Goal: Communication & Community: Participate in discussion

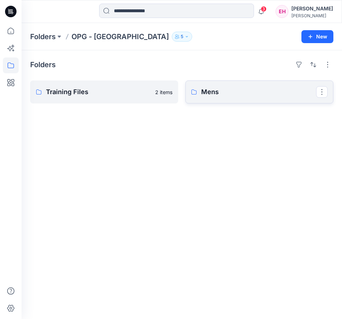
click at [239, 86] on link "Mens" at bounding box center [259, 92] width 148 height 23
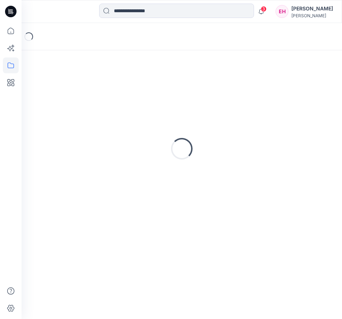
click at [239, 86] on div "Loading..." at bounding box center [181, 149] width 303 height 180
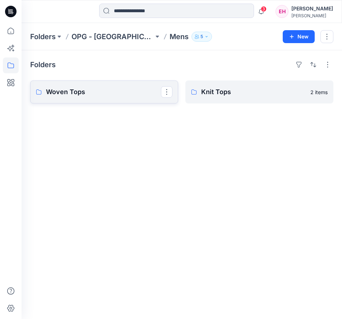
click at [117, 92] on p "Woven Tops" at bounding box center [103, 92] width 115 height 10
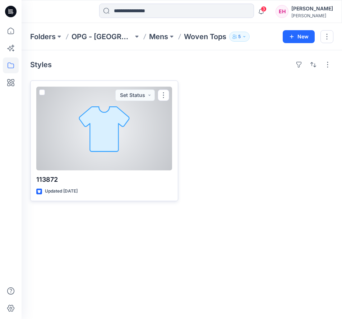
click at [123, 125] on div at bounding box center [104, 129] width 136 height 84
click at [123, 125] on div "Folders OPG - NY Mens Woven Tops 5 New Styles 113872 Updated 7 days ago Set Sta…" at bounding box center [182, 171] width 321 height 296
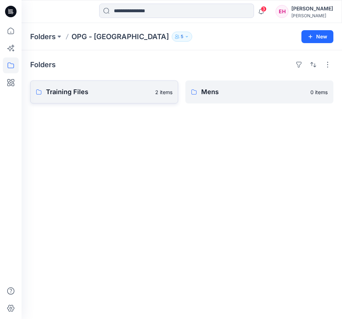
click at [78, 82] on link "Training Files 2 items" at bounding box center [104, 92] width 148 height 23
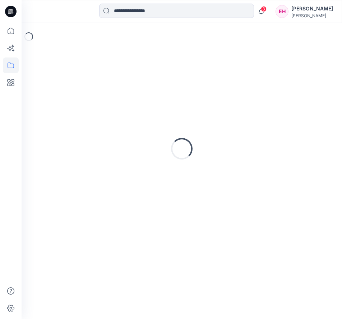
click at [78, 82] on div "Loading..." at bounding box center [181, 149] width 303 height 180
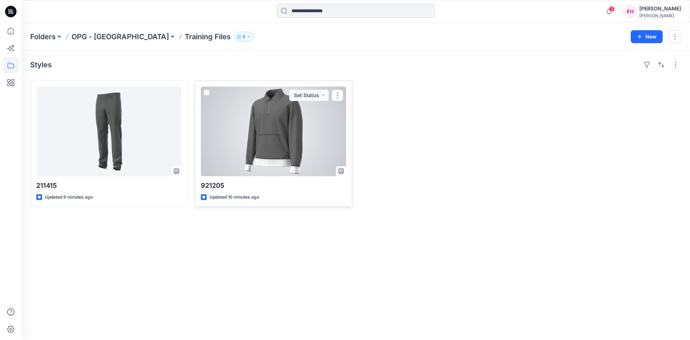
click at [273, 109] on div at bounding box center [273, 132] width 145 height 90
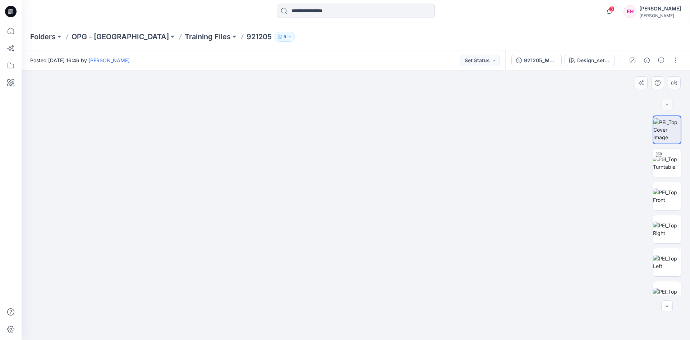
drag, startPoint x: 406, startPoint y: 190, endPoint x: 359, endPoint y: 173, distance: 50.0
click at [321, 166] on img at bounding box center [355, 165] width 359 height 348
click at [460, 166] on img at bounding box center [667, 162] width 28 height 15
drag, startPoint x: 400, startPoint y: 231, endPoint x: 246, endPoint y: 220, distance: 154.6
click at [247, 220] on div at bounding box center [356, 204] width 669 height 269
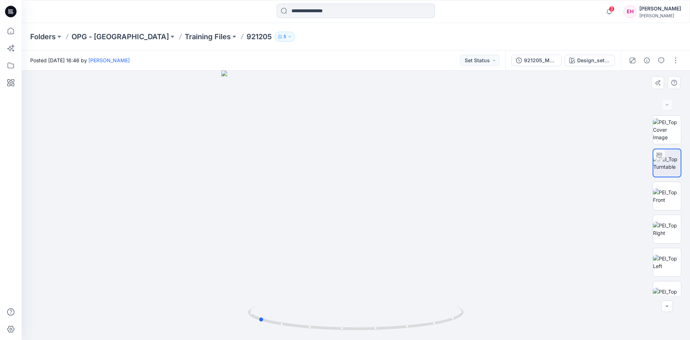
drag, startPoint x: 367, startPoint y: 244, endPoint x: 514, endPoint y: 259, distance: 147.0
click at [460, 259] on div at bounding box center [356, 204] width 669 height 269
drag, startPoint x: 350, startPoint y: 242, endPoint x: 437, endPoint y: 248, distance: 87.2
click at [420, 248] on div at bounding box center [356, 204] width 669 height 269
click at [460, 223] on img at bounding box center [667, 228] width 28 height 15
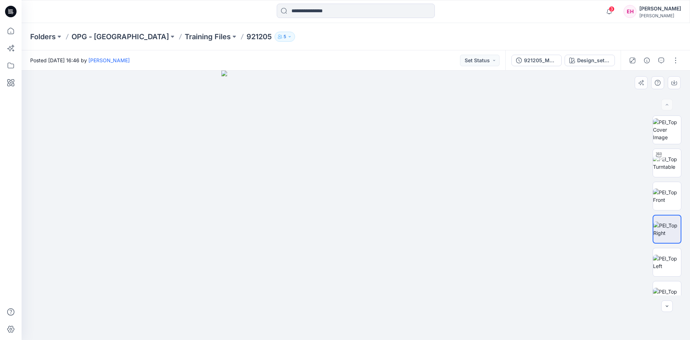
drag, startPoint x: 368, startPoint y: 220, endPoint x: 323, endPoint y: 217, distance: 45.0
click at [323, 217] on img at bounding box center [355, 204] width 269 height 269
drag, startPoint x: 355, startPoint y: 221, endPoint x: 447, endPoint y: 217, distance: 91.7
click at [407, 221] on img at bounding box center [355, 204] width 269 height 269
click at [460, 257] on img at bounding box center [667, 262] width 28 height 15
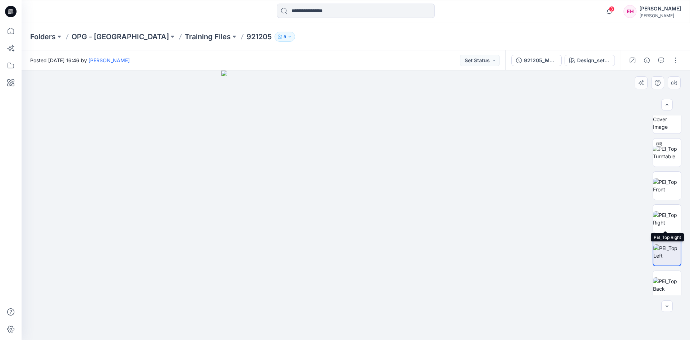
scroll to position [14, 0]
click at [460, 276] on img at bounding box center [667, 280] width 28 height 15
click at [460, 255] on img at bounding box center [667, 247] width 28 height 15
click at [460, 241] on img at bounding box center [667, 247] width 27 height 15
click at [460, 240] on img at bounding box center [667, 247] width 27 height 15
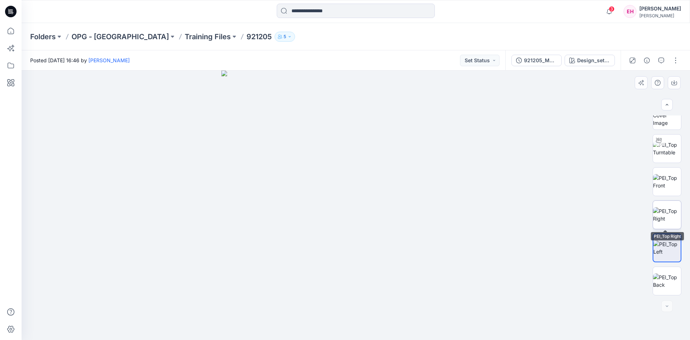
click at [460, 219] on img at bounding box center [667, 214] width 28 height 15
click at [460, 188] on img at bounding box center [667, 181] width 28 height 15
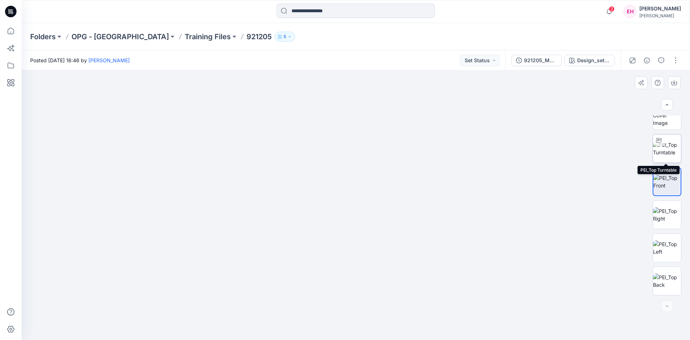
click at [460, 152] on img at bounding box center [667, 148] width 28 height 15
drag, startPoint x: 365, startPoint y: 182, endPoint x: 361, endPoint y: 117, distance: 64.8
click at [361, 117] on div at bounding box center [356, 204] width 669 height 269
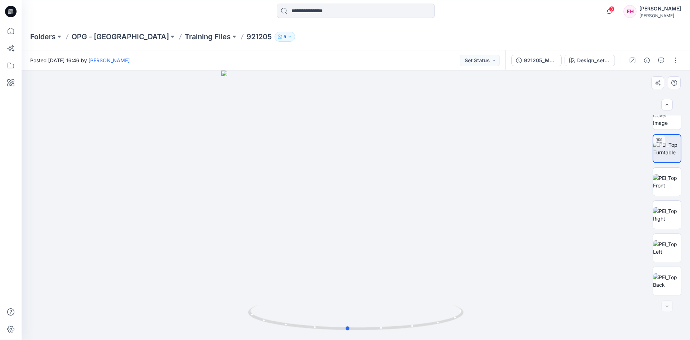
drag, startPoint x: 371, startPoint y: 225, endPoint x: 365, endPoint y: 148, distance: 77.5
click at [365, 148] on div at bounding box center [356, 204] width 669 height 269
drag, startPoint x: 382, startPoint y: 216, endPoint x: 601, endPoint y: 246, distance: 220.2
click at [460, 246] on div at bounding box center [356, 204] width 669 height 269
click at [460, 59] on icon "button" at bounding box center [647, 61] width 6 height 6
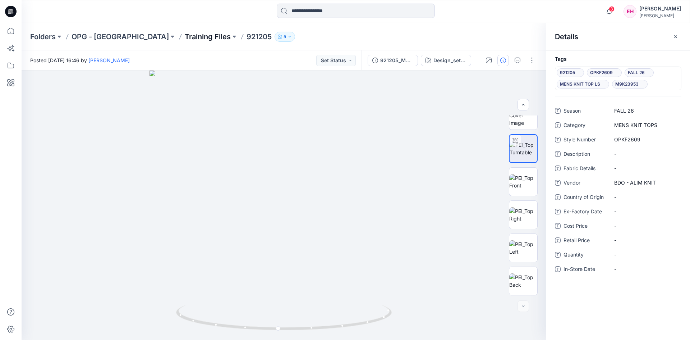
click at [185, 34] on p "Training Files" at bounding box center [208, 37] width 46 height 10
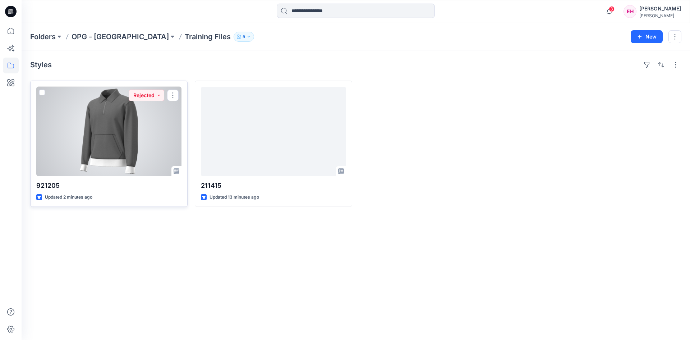
click at [104, 133] on div at bounding box center [108, 132] width 145 height 90
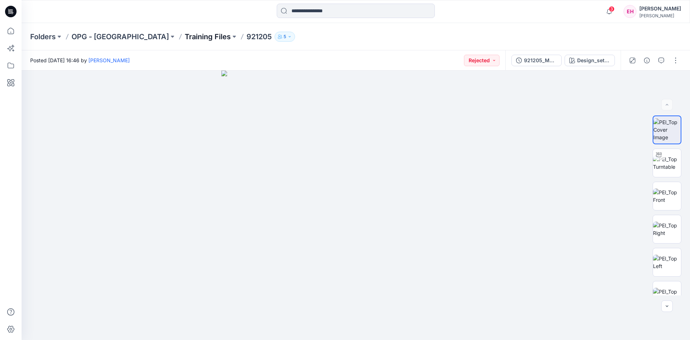
click at [185, 38] on p "Training Files" at bounding box center [208, 37] width 46 height 10
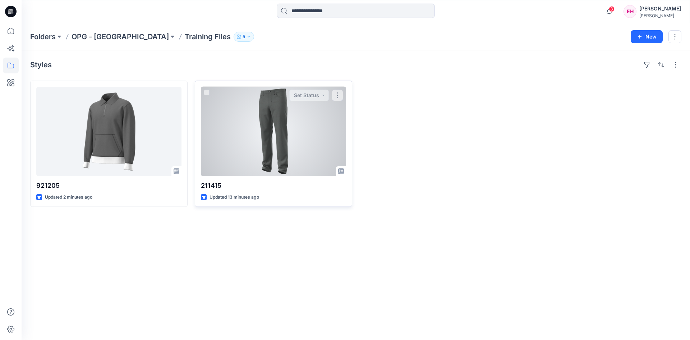
click at [252, 138] on div at bounding box center [273, 132] width 145 height 90
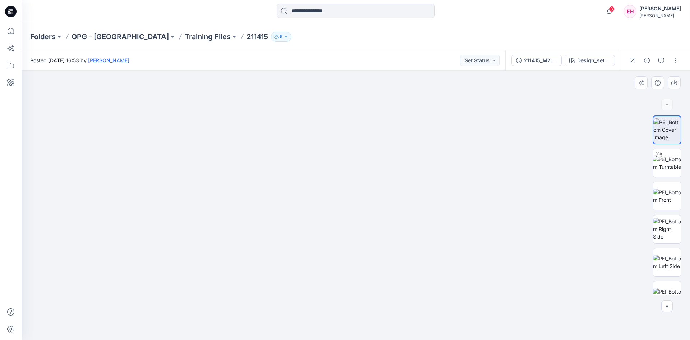
drag, startPoint x: 376, startPoint y: 171, endPoint x: 375, endPoint y: 112, distance: 59.3
click at [376, 110] on img at bounding box center [356, 165] width 416 height 349
drag, startPoint x: 380, startPoint y: 212, endPoint x: 363, endPoint y: 152, distance: 62.7
click at [363, 106] on img at bounding box center [356, 132] width 416 height 416
click at [460, 166] on img at bounding box center [667, 162] width 28 height 15
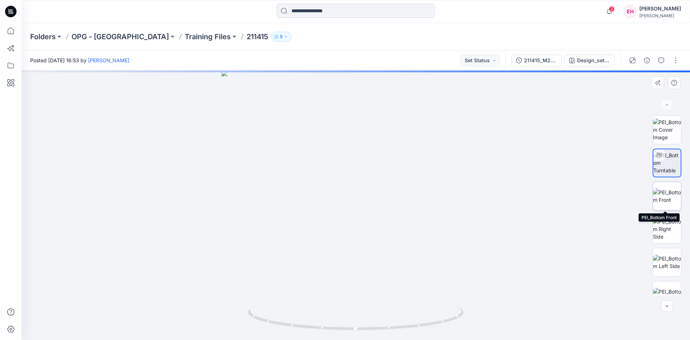
click at [460, 188] on img at bounding box center [667, 195] width 28 height 15
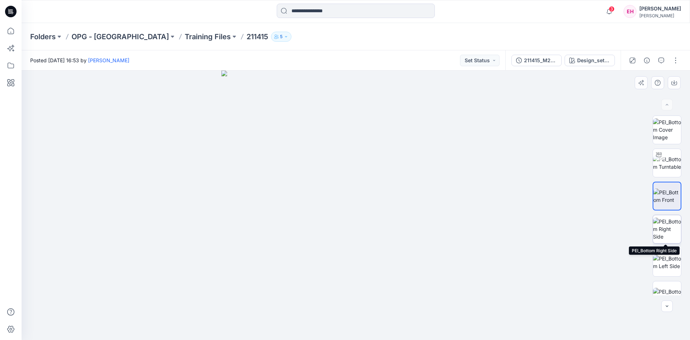
click at [460, 223] on img at bounding box center [667, 228] width 28 height 23
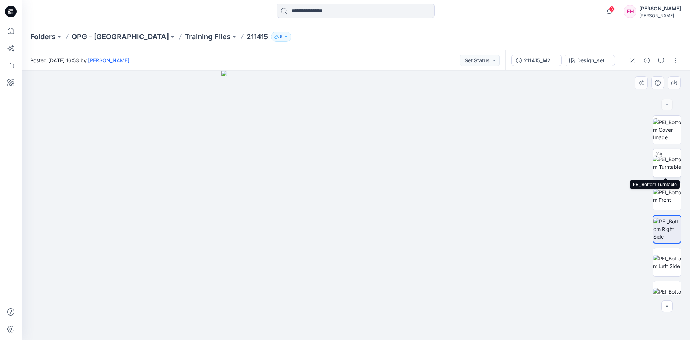
click at [460, 170] on img at bounding box center [667, 162] width 28 height 15
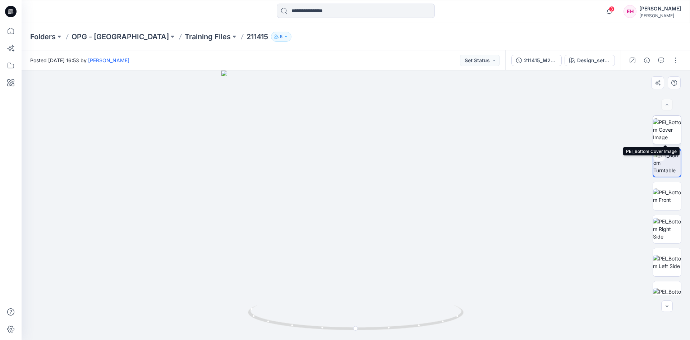
click at [460, 132] on img at bounding box center [667, 129] width 28 height 23
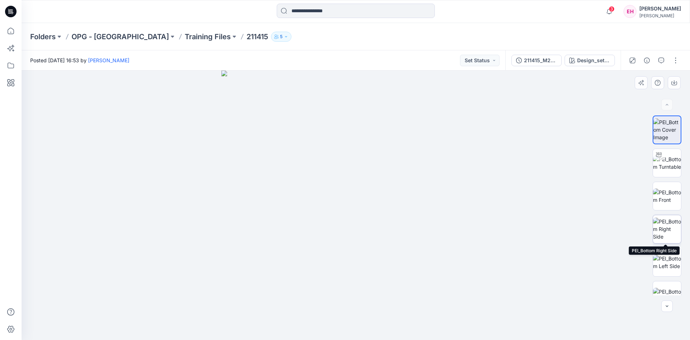
click at [460, 228] on img at bounding box center [667, 228] width 28 height 23
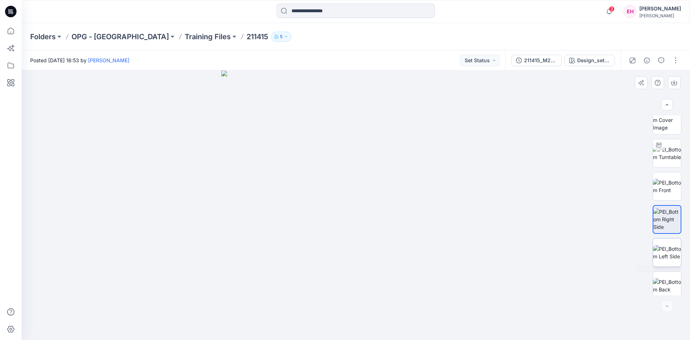
scroll to position [14, 0]
click at [460, 273] on img at bounding box center [667, 280] width 28 height 15
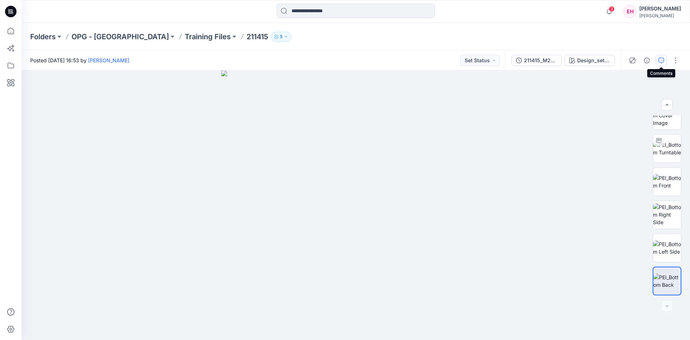
click at [460, 62] on icon "button" at bounding box center [662, 61] width 6 height 6
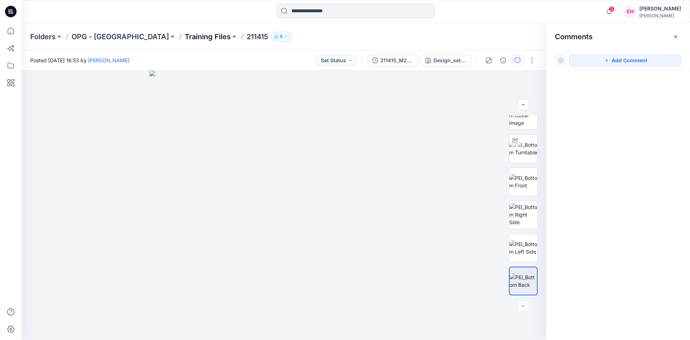
click at [185, 34] on p "Training Files" at bounding box center [208, 37] width 46 height 10
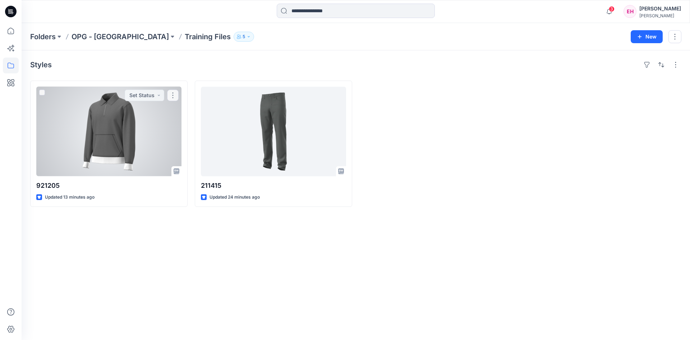
click at [98, 151] on div at bounding box center [108, 132] width 145 height 90
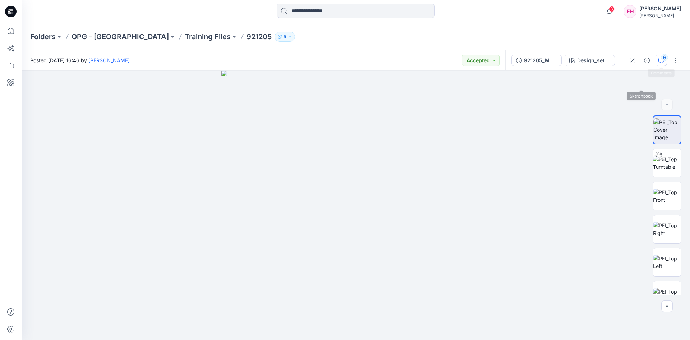
click at [460, 61] on icon "button" at bounding box center [662, 61] width 6 height 6
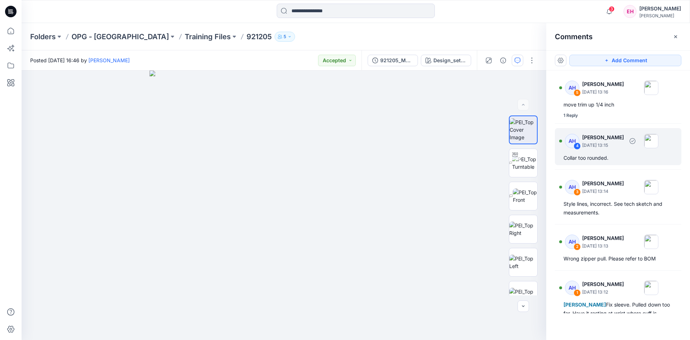
click at [460, 151] on div "AH 4 Ashley Heller September 23, 2025 13:15 Collar too rounded." at bounding box center [618, 146] width 127 height 37
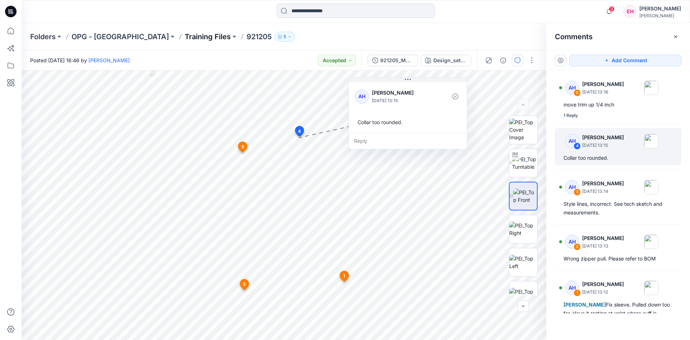
click at [185, 36] on p "Training Files" at bounding box center [208, 37] width 46 height 10
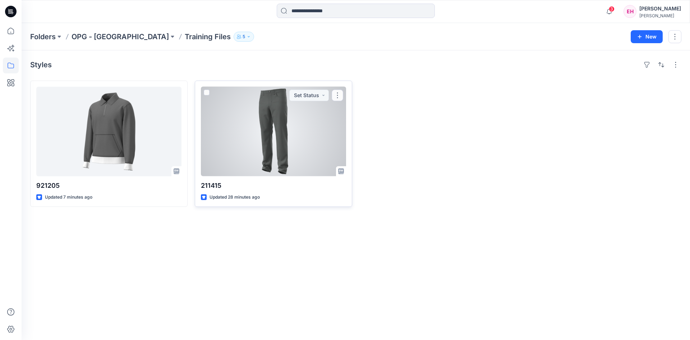
click at [246, 114] on div at bounding box center [273, 132] width 145 height 90
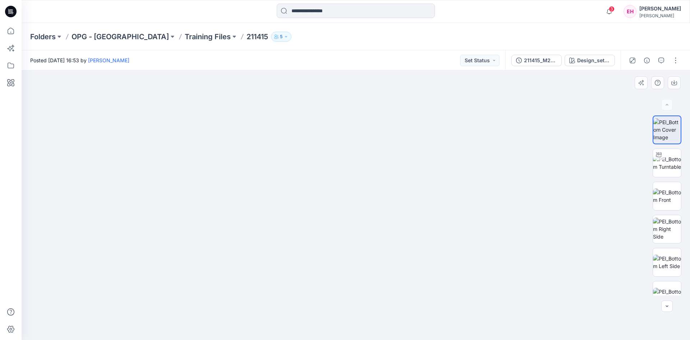
drag, startPoint x: 379, startPoint y: 130, endPoint x: 390, endPoint y: 213, distance: 83.8
click at [390, 213] on img at bounding box center [356, 191] width 490 height 296
drag, startPoint x: 350, startPoint y: 125, endPoint x: 385, endPoint y: 127, distance: 34.9
click at [373, 126] on img at bounding box center [356, 192] width 490 height 295
click at [460, 170] on img at bounding box center [667, 162] width 28 height 15
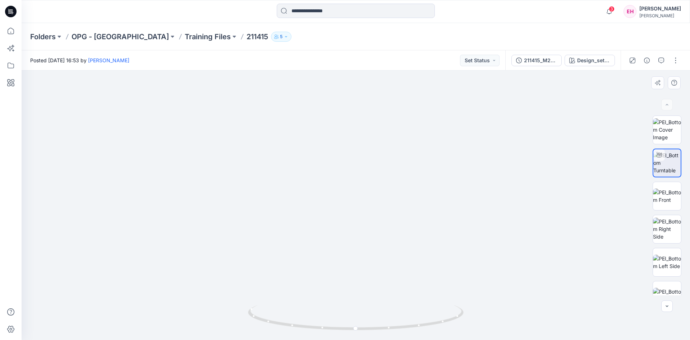
drag, startPoint x: 371, startPoint y: 125, endPoint x: 354, endPoint y: 195, distance: 71.9
click at [365, 235] on img at bounding box center [352, 168] width 677 height 343
drag, startPoint x: 354, startPoint y: 175, endPoint x: 358, endPoint y: 181, distance: 6.9
click at [358, 181] on img at bounding box center [355, 174] width 677 height 330
drag, startPoint x: 389, startPoint y: 234, endPoint x: 377, endPoint y: 158, distance: 76.8
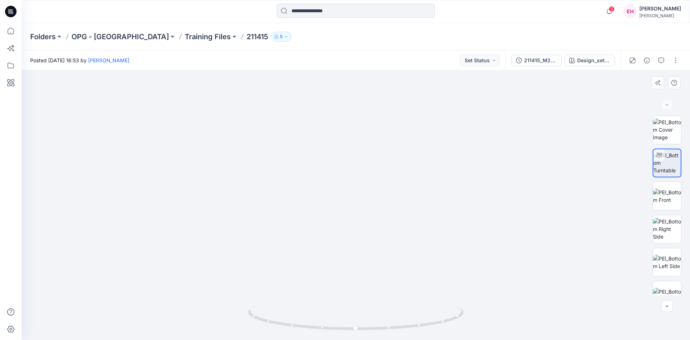
click at [377, 134] on img at bounding box center [354, 158] width 677 height 361
drag, startPoint x: 397, startPoint y: 214, endPoint x: 379, endPoint y: 146, distance: 70.4
click at [379, 148] on img at bounding box center [352, 122] width 677 height 435
drag, startPoint x: 424, startPoint y: 234, endPoint x: 404, endPoint y: 114, distance: 122.0
click at [404, 103] on img at bounding box center [352, 72] width 677 height 536
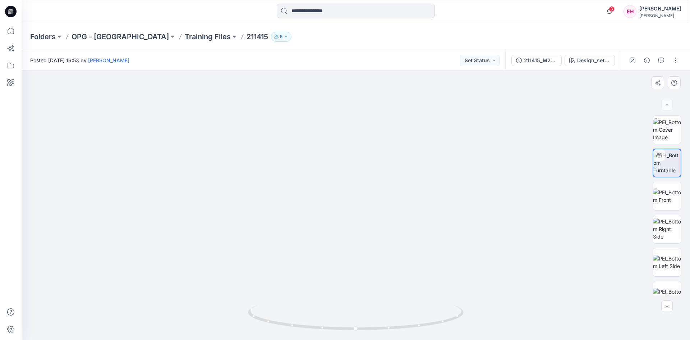
drag, startPoint x: 423, startPoint y: 207, endPoint x: 416, endPoint y: 170, distance: 37.4
click at [416, 170] on img at bounding box center [352, 1] width 677 height 677
click at [460, 198] on img at bounding box center [667, 195] width 28 height 15
drag, startPoint x: 392, startPoint y: 297, endPoint x: 393, endPoint y: 203, distance: 94.5
click at [393, 203] on img at bounding box center [356, 132] width 416 height 416
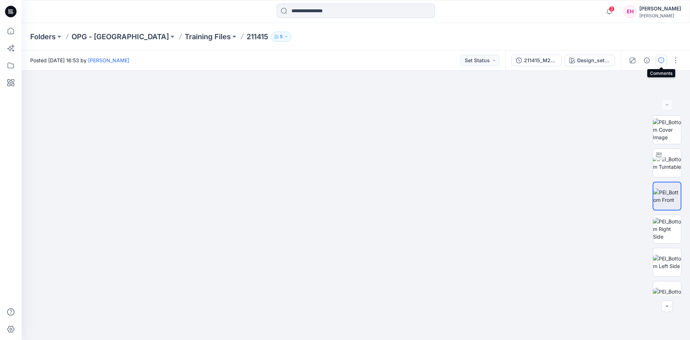
click at [460, 61] on button "button" at bounding box center [662, 61] width 12 height 12
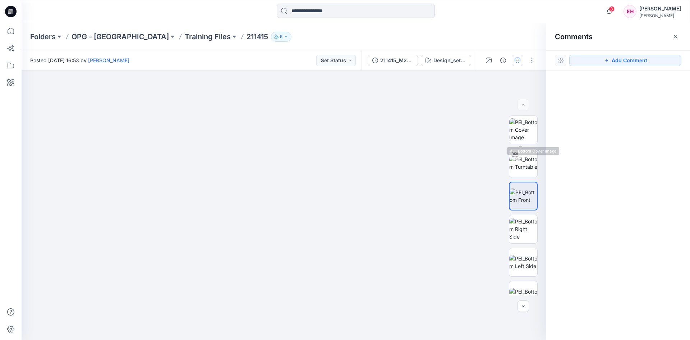
click at [460, 54] on div "Add Comment" at bounding box center [618, 60] width 144 height 20
click at [460, 56] on button "Add Comment" at bounding box center [625, 61] width 112 height 12
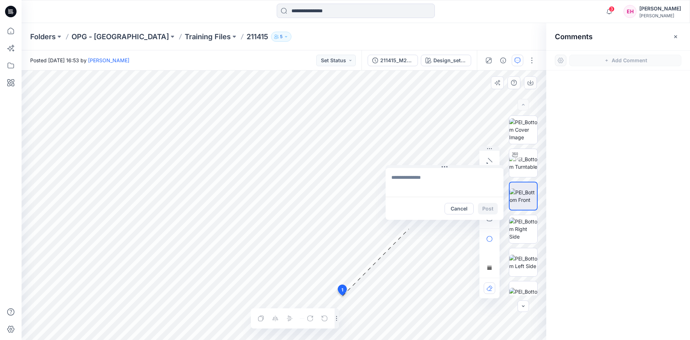
click at [397, 226] on div "1 Cancel Post Layer 1" at bounding box center [284, 204] width 525 height 269
click at [425, 179] on textarea at bounding box center [445, 182] width 118 height 29
click at [440, 257] on p "[PERSON_NAME]" at bounding box center [439, 258] width 54 height 9
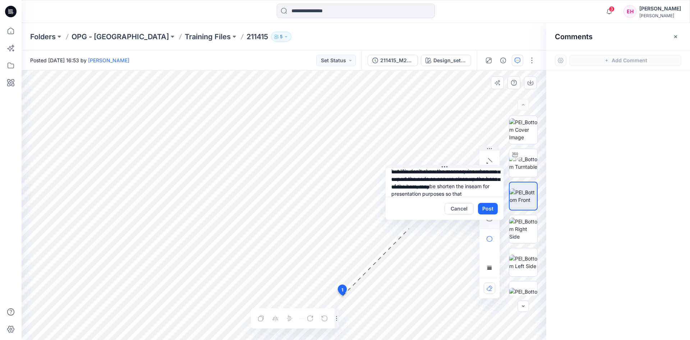
scroll to position [22, 0]
type textarea "**********"
click at [460, 205] on button "Post" at bounding box center [488, 209] width 20 height 12
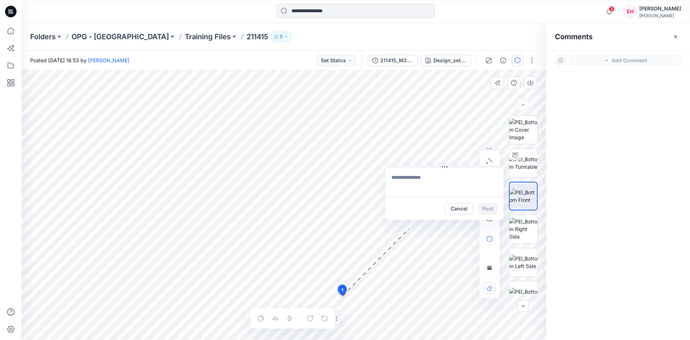
scroll to position [0, 0]
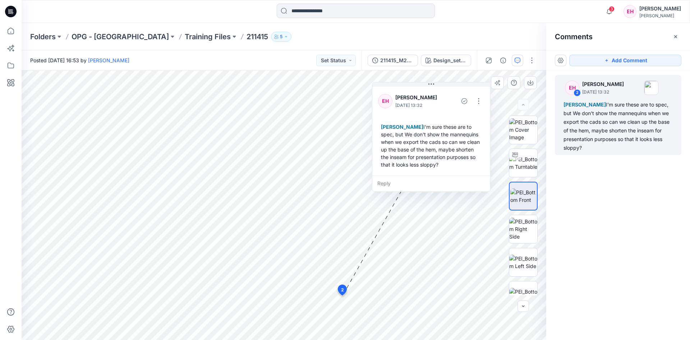
drag, startPoint x: 470, startPoint y: 180, endPoint x: 456, endPoint y: 97, distance: 84.9
click at [456, 97] on div "EH Ethan Haas September 23, 2025 13:32" at bounding box center [424, 101] width 92 height 20
click at [460, 86] on button "button" at bounding box center [497, 82] width 13 height 13
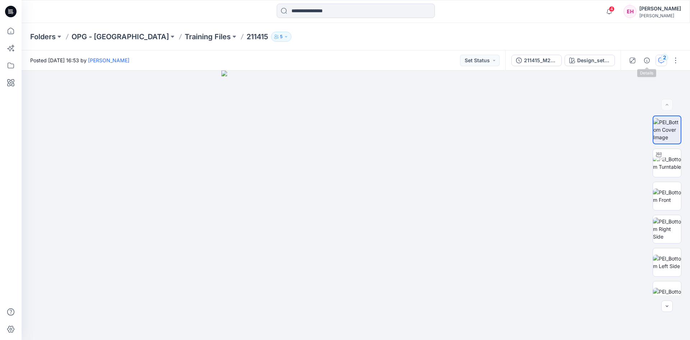
click at [460, 59] on button "2" at bounding box center [662, 61] width 12 height 12
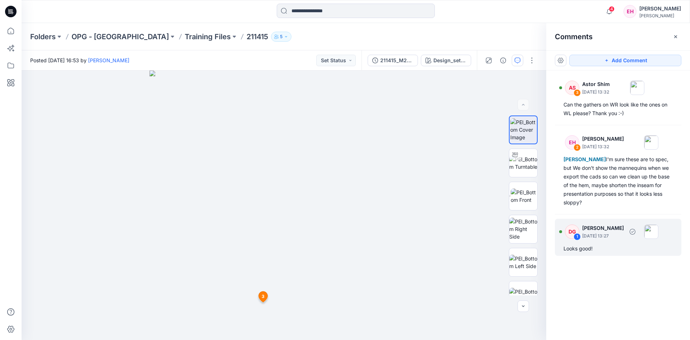
click at [460, 238] on p "September 23, 2025 13:27" at bounding box center [603, 235] width 42 height 7
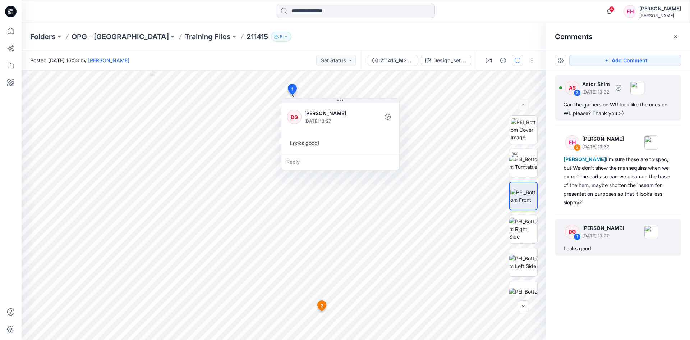
click at [460, 112] on div "Can the gathers on WR look like the ones on WL please? Thank you :-)" at bounding box center [618, 108] width 109 height 17
